Goal: Information Seeking & Learning: Find specific fact

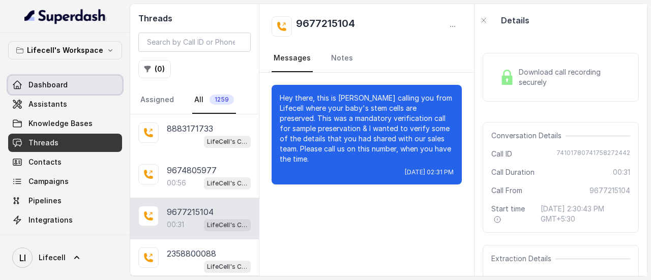
click at [74, 86] on link "Dashboard" at bounding box center [65, 85] width 114 height 18
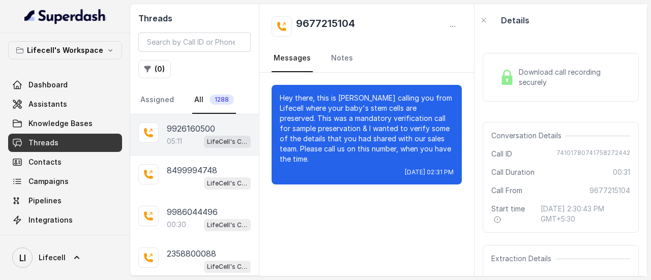
click at [208, 127] on p "9926160500" at bounding box center [191, 129] width 48 height 12
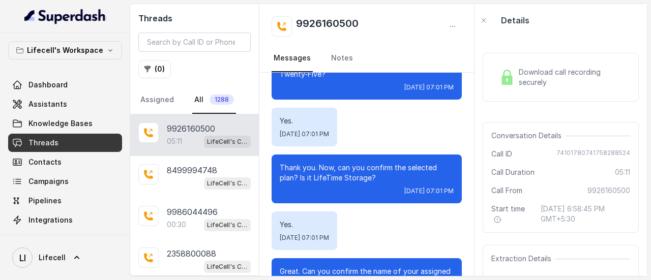
scroll to position [1046, 0]
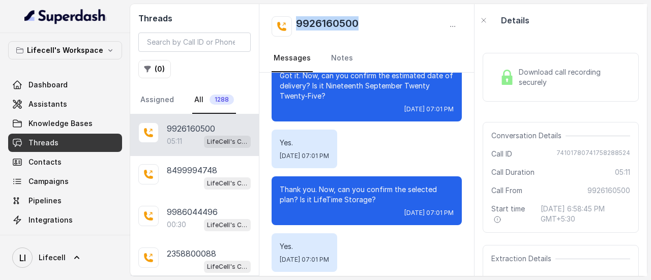
drag, startPoint x: 371, startPoint y: 25, endPoint x: 296, endPoint y: 20, distance: 75.5
click at [296, 20] on div "9926160500" at bounding box center [367, 26] width 190 height 20
copy h2 "9926160500"
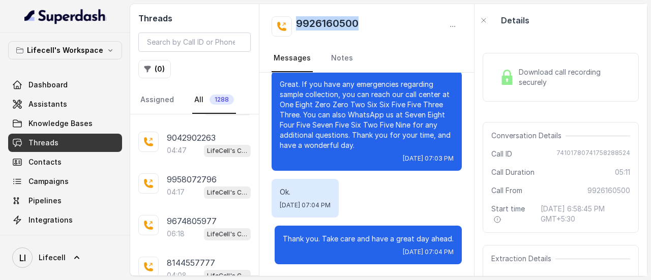
scroll to position [284, 0]
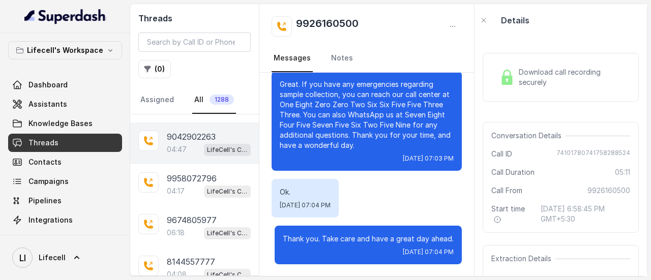
click at [204, 151] on div "LifeCell's Call Assistant" at bounding box center [227, 149] width 47 height 13
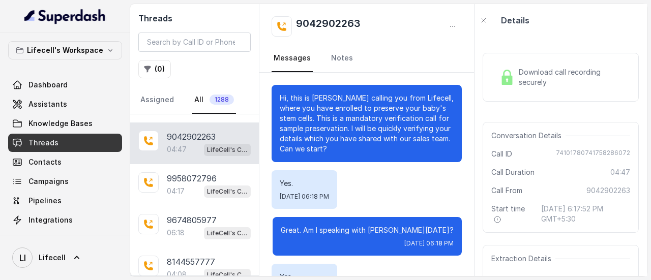
scroll to position [2047, 0]
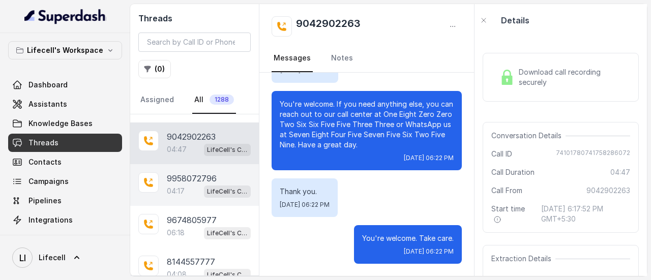
click at [196, 167] on div "9958072796 04:17 LifeCell's Call Assistant" at bounding box center [194, 185] width 129 height 42
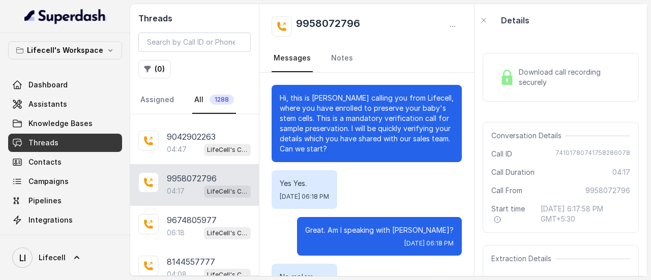
scroll to position [1919, 0]
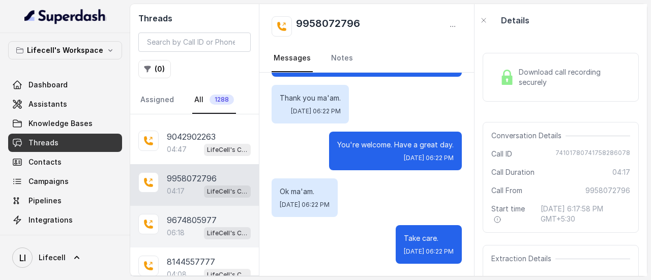
click at [212, 218] on p "9674805977" at bounding box center [192, 220] width 50 height 12
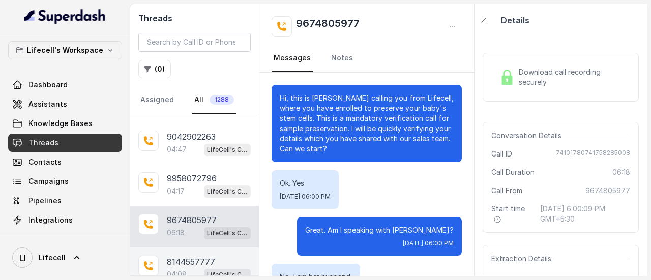
click at [214, 256] on p "8144557777" at bounding box center [191, 262] width 48 height 12
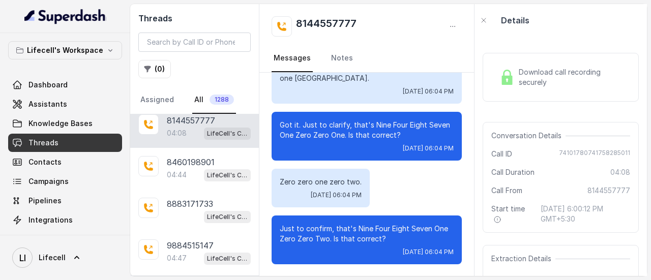
scroll to position [426, 0]
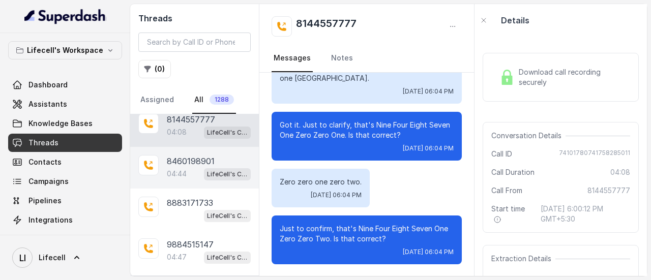
click at [198, 149] on div "8460198901 04:44 LifeCell's Call Assistant" at bounding box center [194, 168] width 129 height 42
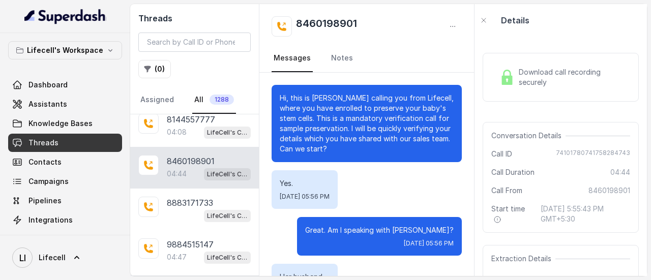
scroll to position [568, 0]
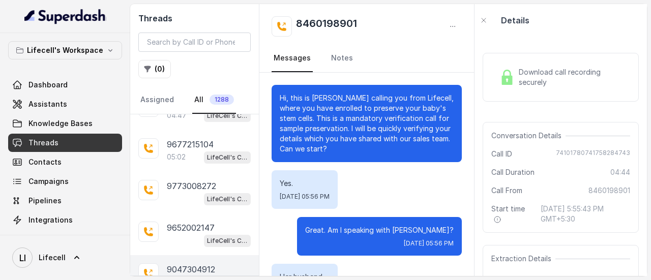
click at [201, 255] on div "9047304912 05:44 LifeCell's Call Assistant" at bounding box center [194, 276] width 129 height 42
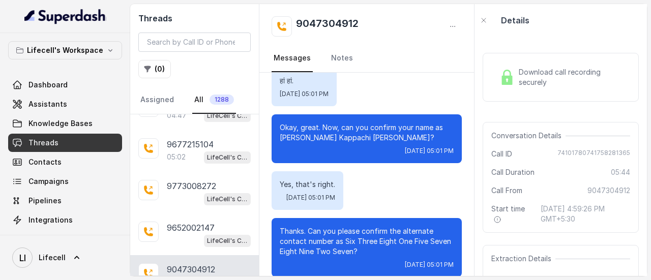
scroll to position [762, 0]
